Goal: Information Seeking & Learning: Learn about a topic

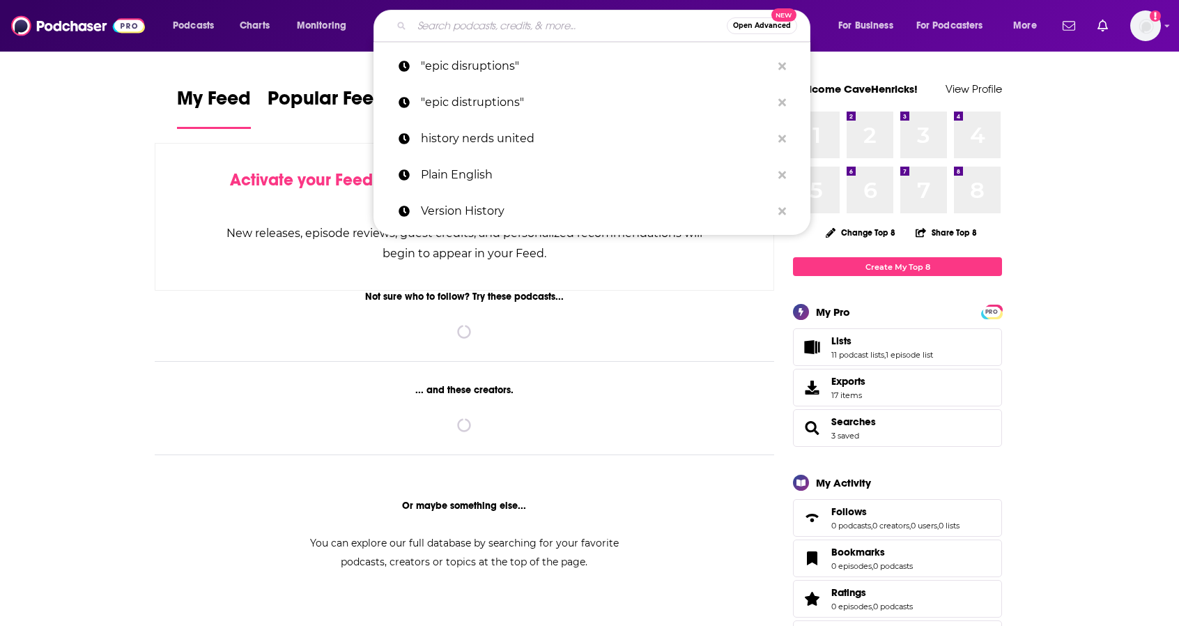
click at [446, 24] on input "Search podcasts, credits, & more..." at bounding box center [569, 26] width 315 height 22
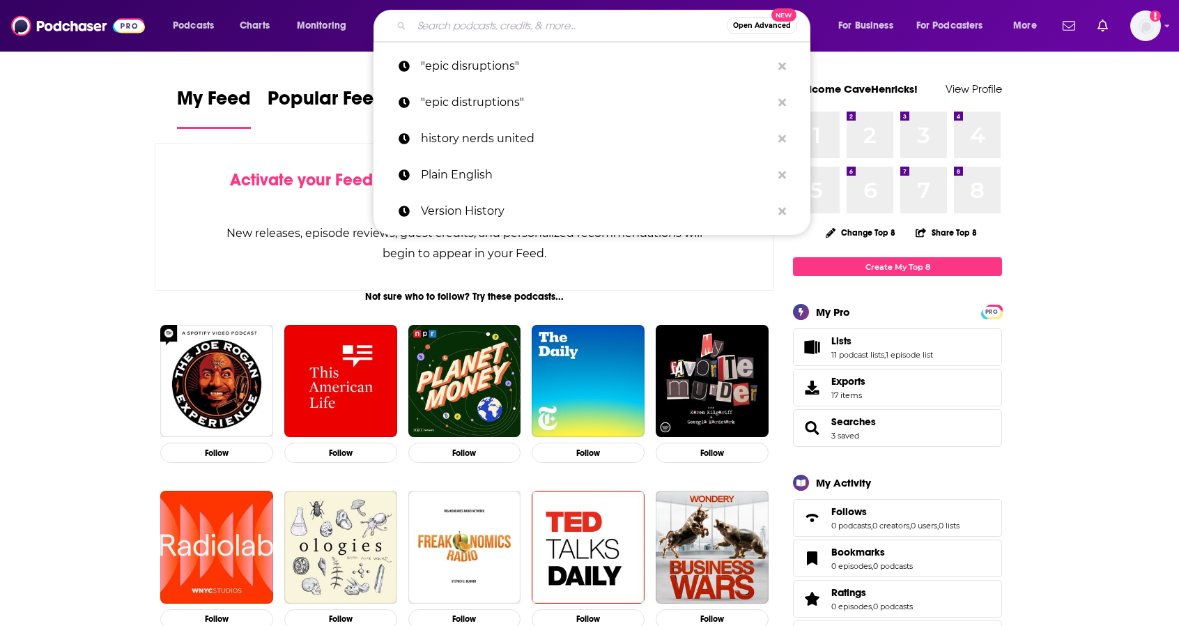
paste input "Minimalists"
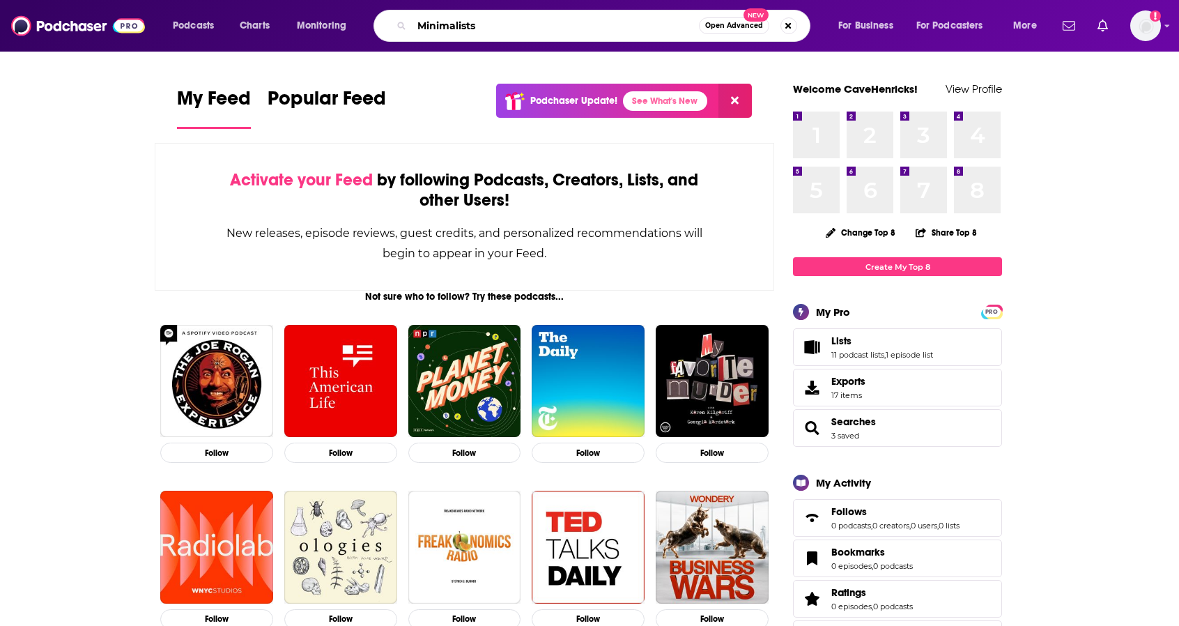
type input "Minimalists"
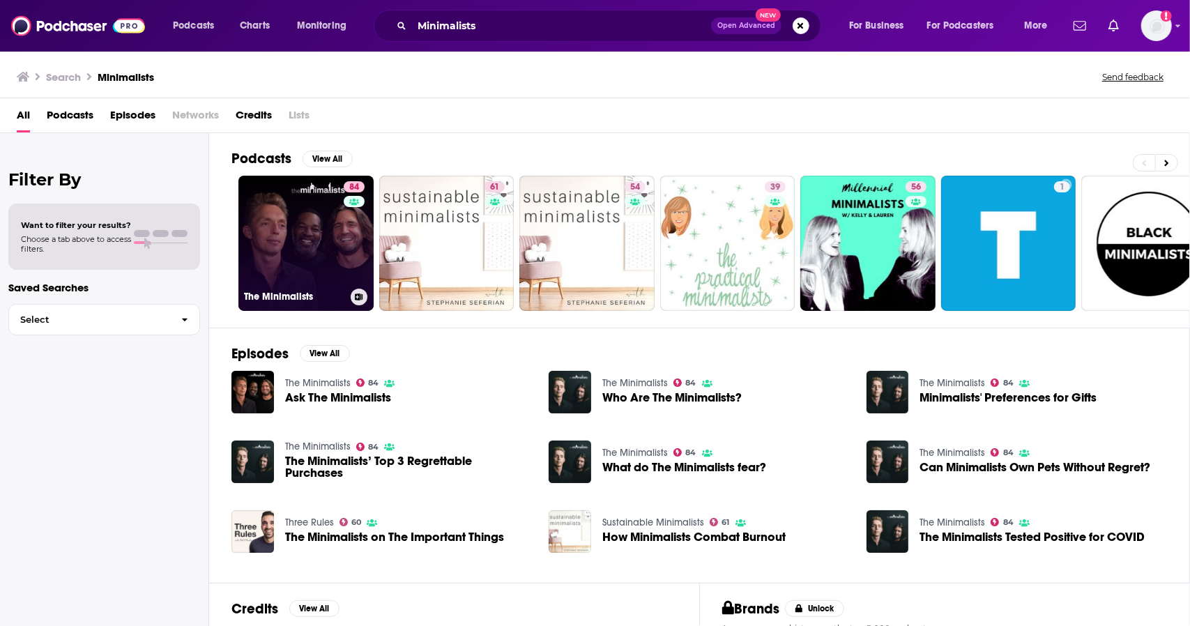
click at [305, 236] on link "84 The Minimalists" at bounding box center [305, 243] width 135 height 135
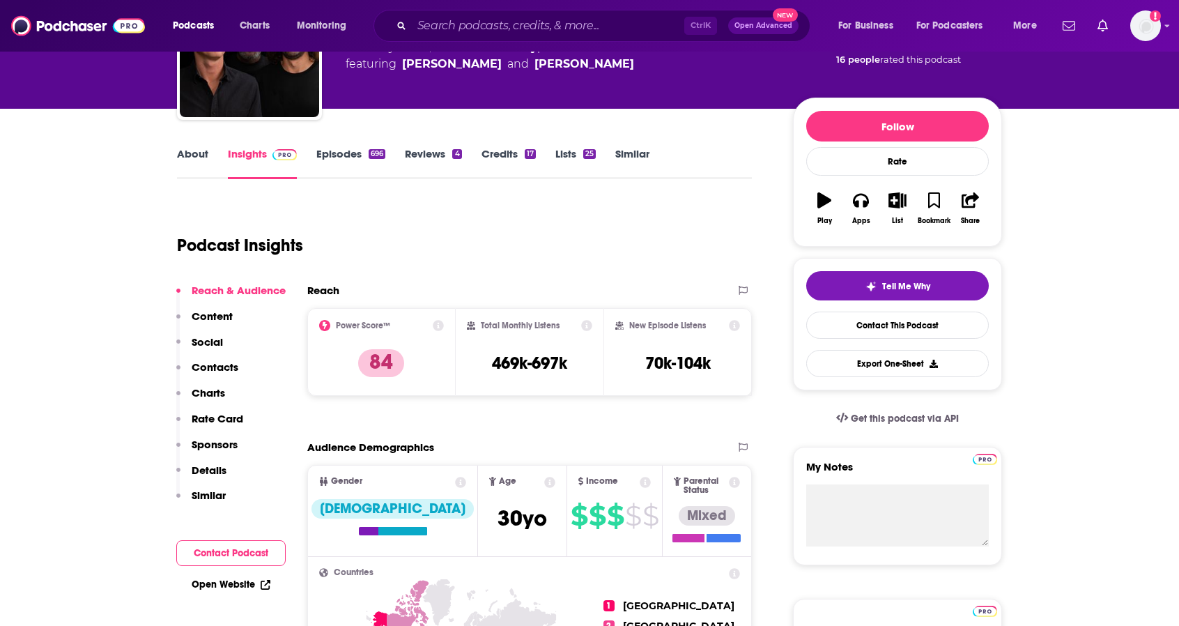
scroll to position [627, 0]
